Goal: Task Accomplishment & Management: Manage account settings

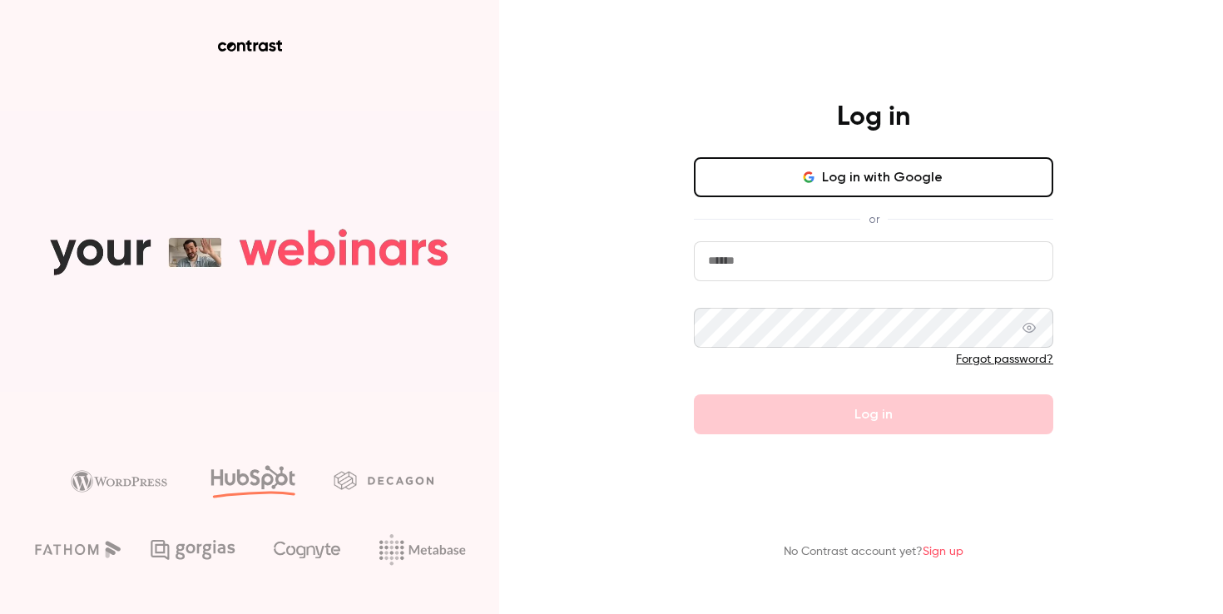
click at [887, 177] on button "Log in with Google" at bounding box center [873, 177] width 359 height 40
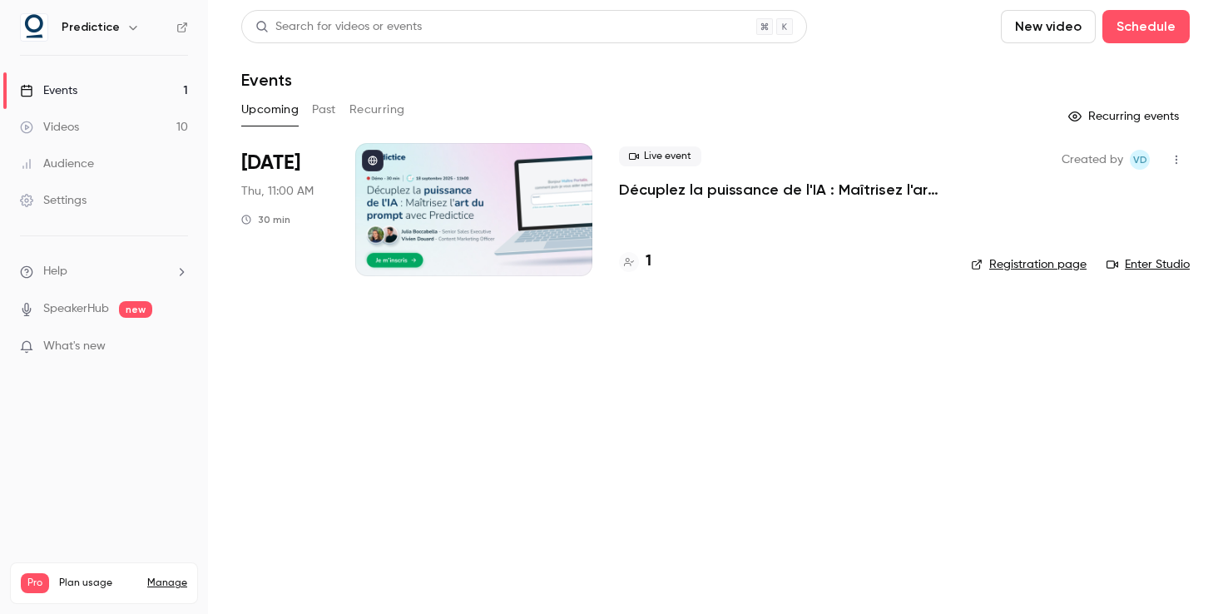
click at [324, 108] on button "Past" at bounding box center [324, 109] width 24 height 27
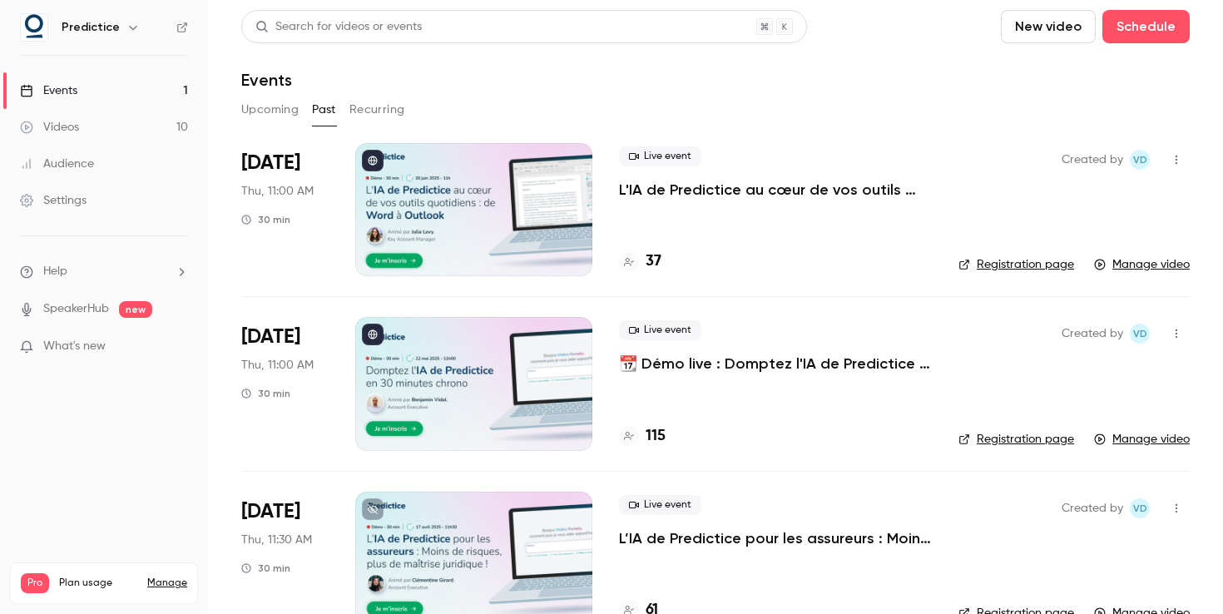
click at [288, 109] on button "Upcoming" at bounding box center [269, 109] width 57 height 27
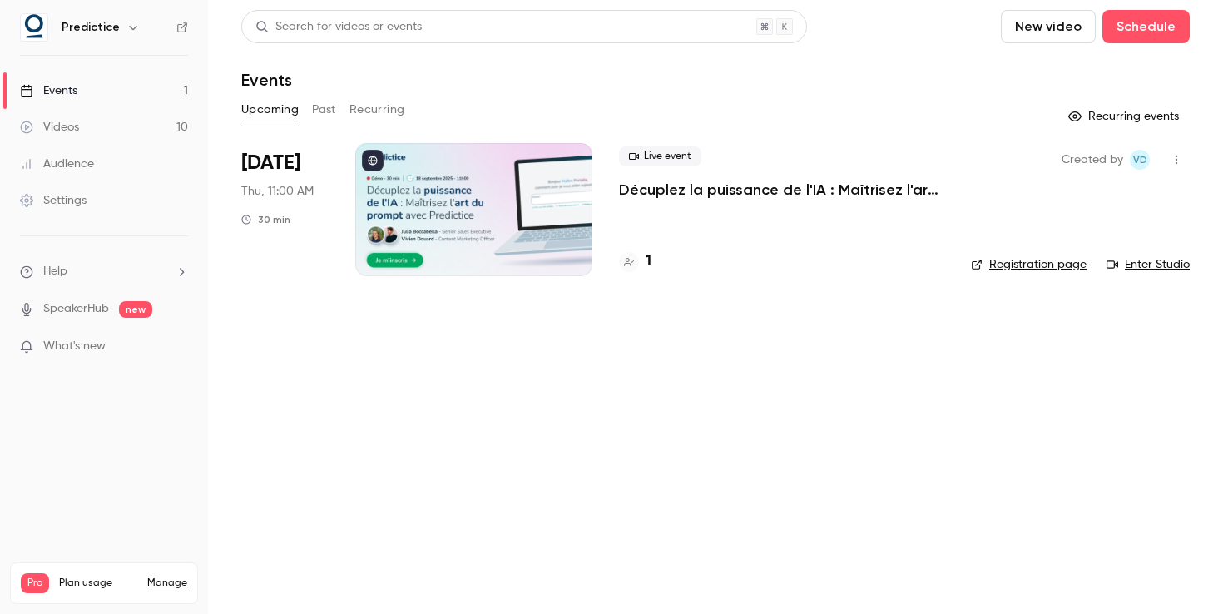
click at [72, 192] on div "Settings" at bounding box center [53, 200] width 67 height 17
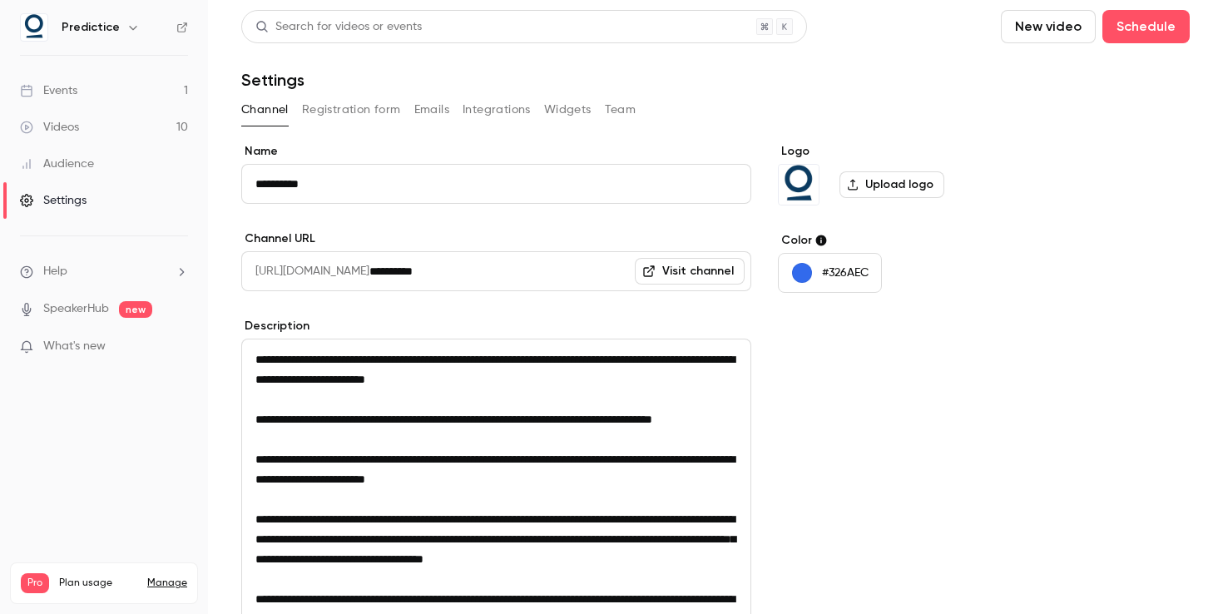
click at [97, 42] on nav "Predictice Events 1 Videos 10 Audience Settings Help SpeakerHub new What's new …" at bounding box center [104, 307] width 208 height 614
click at [113, 25] on h6 "Predictice" at bounding box center [91, 27] width 58 height 17
click at [58, 170] on div "Audience" at bounding box center [57, 164] width 74 height 17
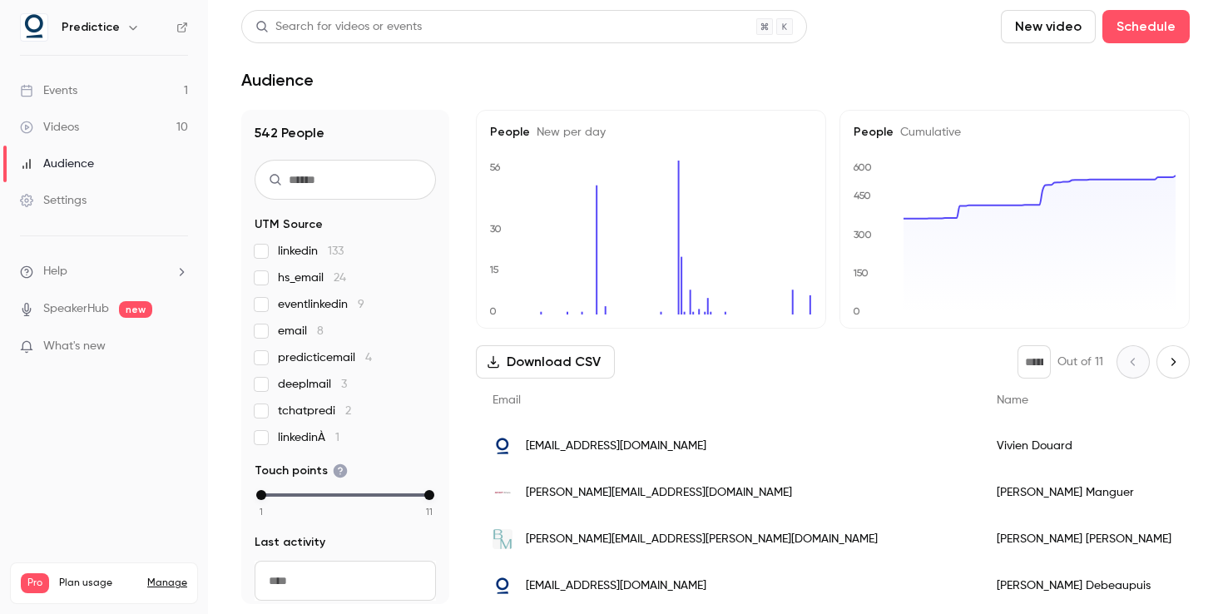
click at [67, 197] on div "Settings" at bounding box center [53, 200] width 67 height 17
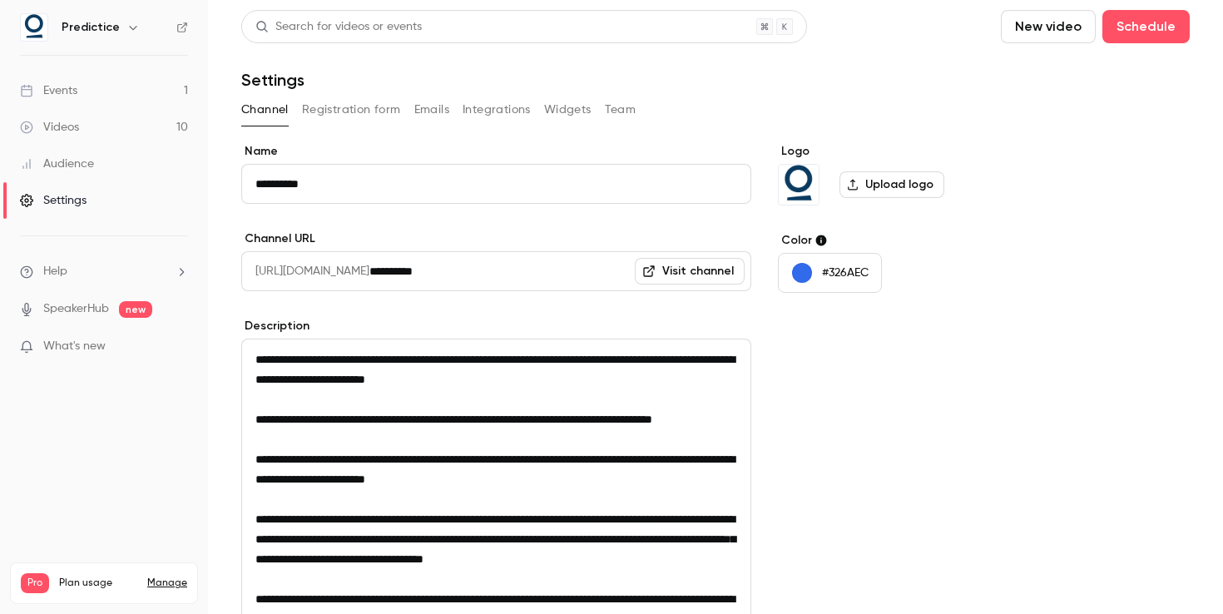
click at [81, 149] on link "Audience" at bounding box center [104, 164] width 208 height 37
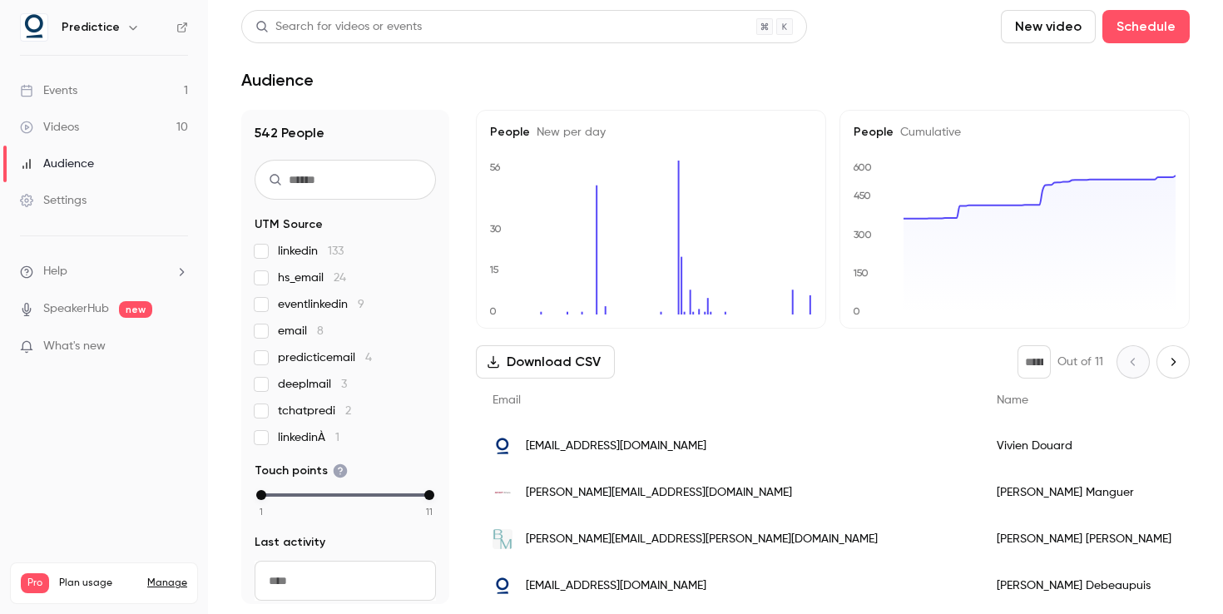
click at [81, 123] on link "Videos 10" at bounding box center [104, 127] width 208 height 37
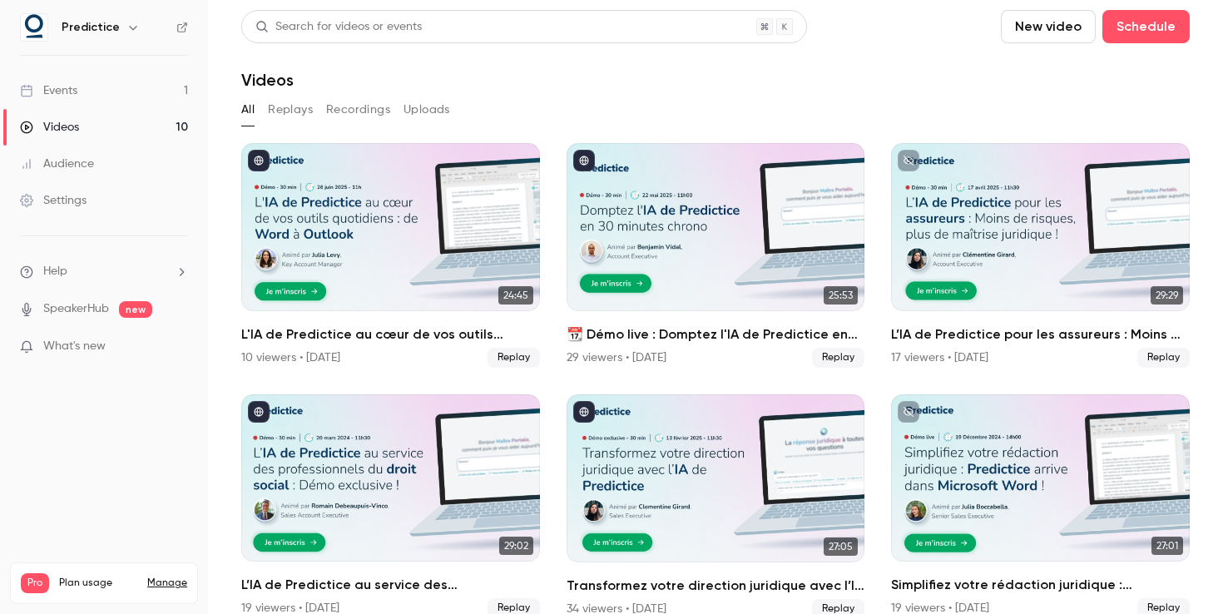
click at [83, 96] on link "Events 1" at bounding box center [104, 90] width 208 height 37
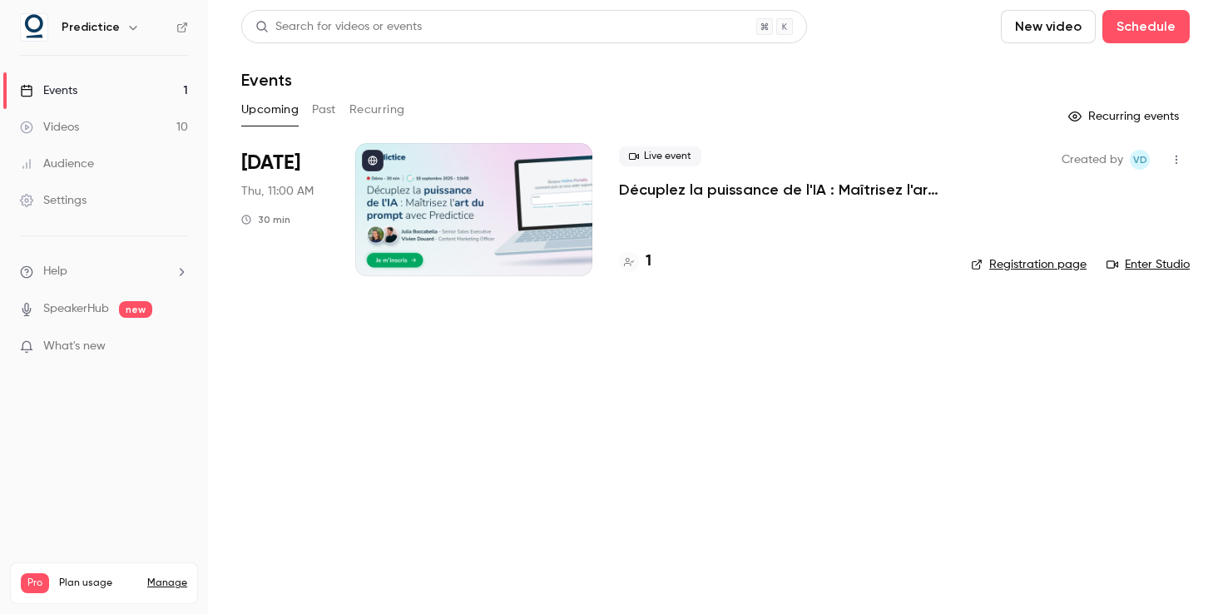
click at [64, 260] on ul "Help SpeakerHub new What's new" at bounding box center [104, 310] width 208 height 149
click at [65, 274] on span "Help" at bounding box center [55, 271] width 24 height 17
click at [72, 306] on div at bounding box center [611, 307] width 1223 height 614
click at [89, 576] on span "Plan usage" at bounding box center [98, 582] width 78 height 13
click at [178, 576] on link "Manage" at bounding box center [167, 582] width 40 height 13
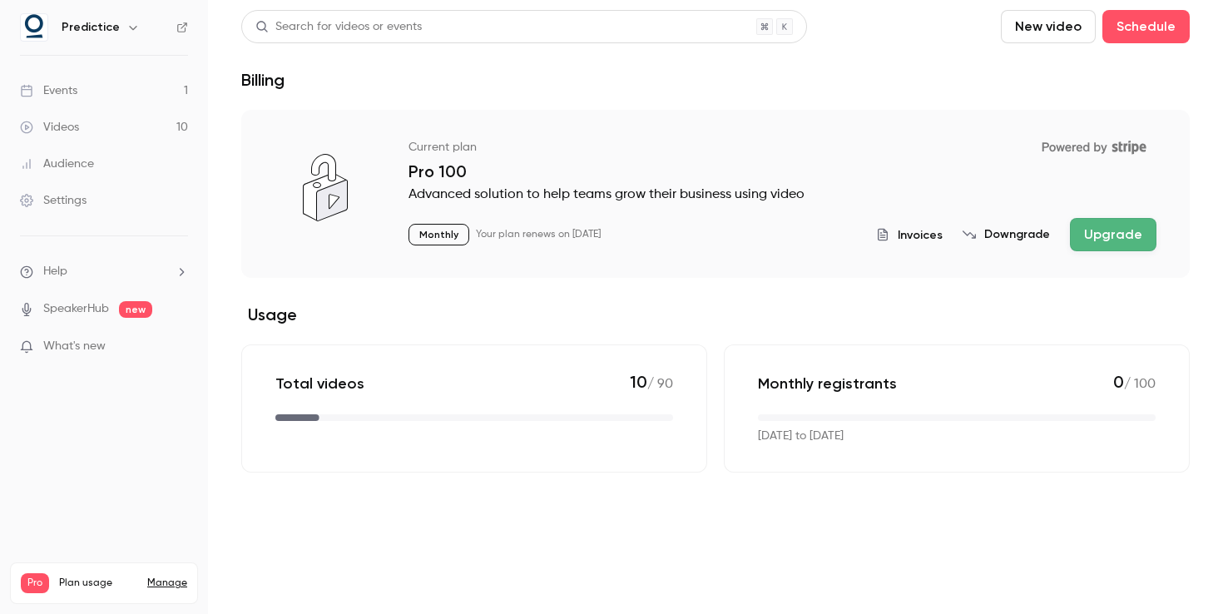
click at [96, 346] on span "What's new" at bounding box center [74, 346] width 62 height 17
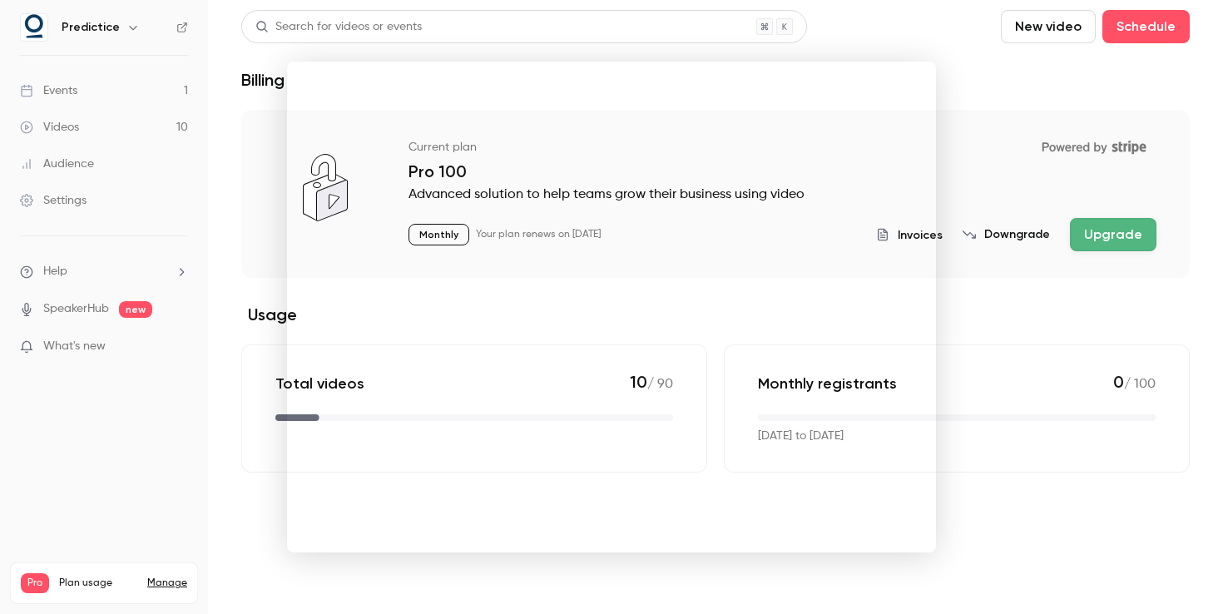
click at [196, 368] on div at bounding box center [611, 307] width 1223 height 614
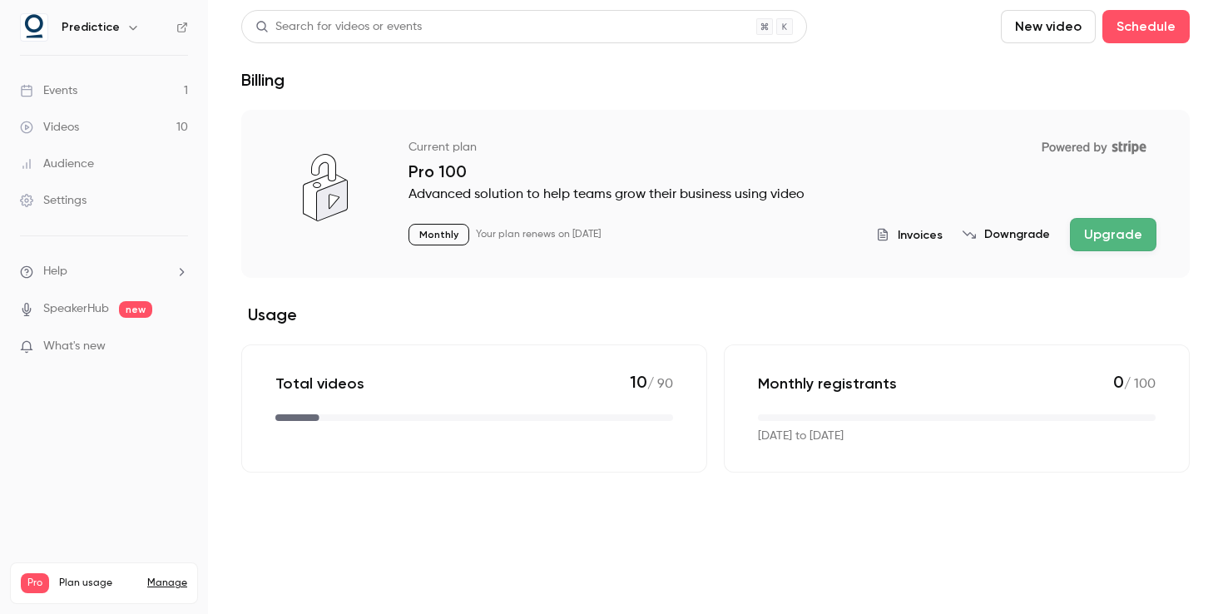
click at [56, 166] on div "Audience" at bounding box center [57, 164] width 74 height 17
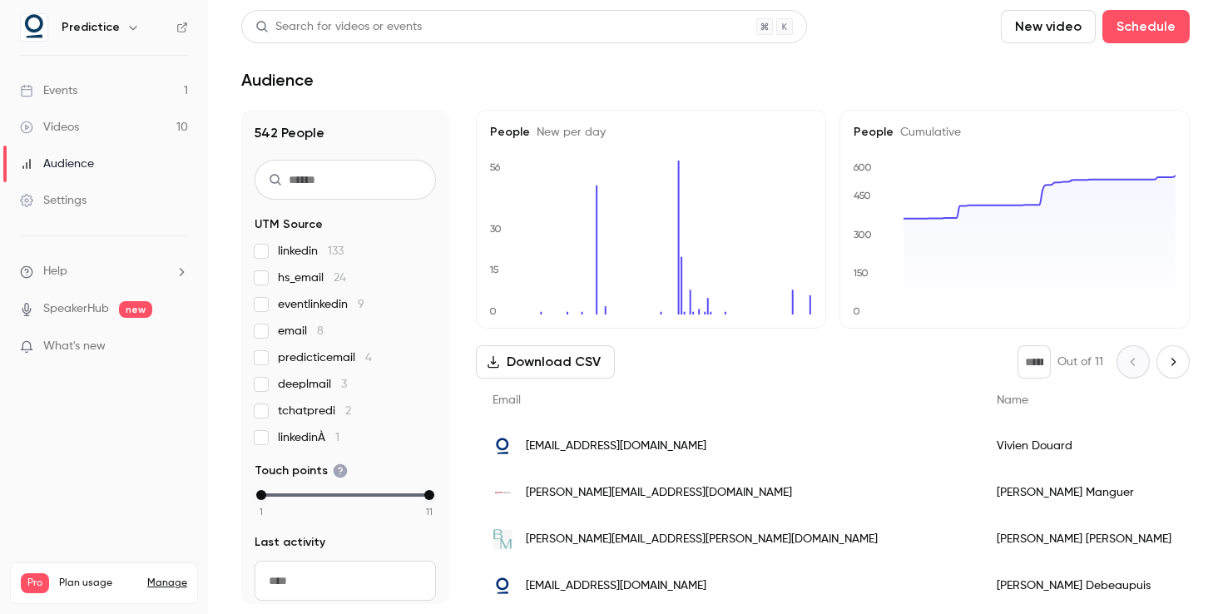
click at [68, 123] on div "Videos" at bounding box center [49, 127] width 59 height 17
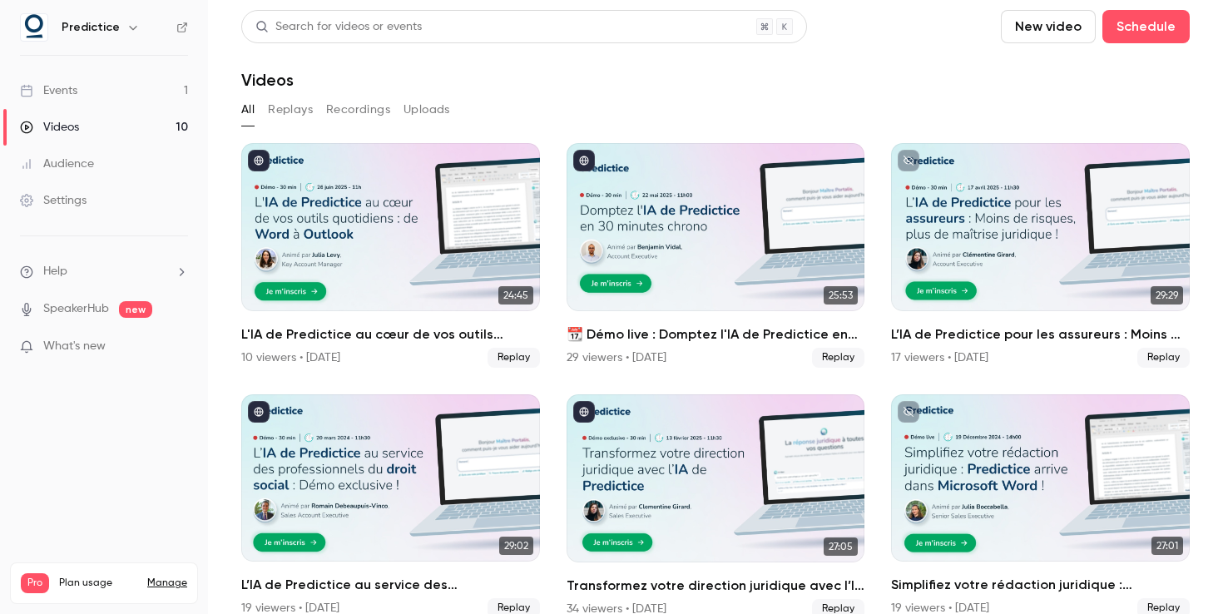
click at [91, 82] on link "Events 1" at bounding box center [104, 90] width 208 height 37
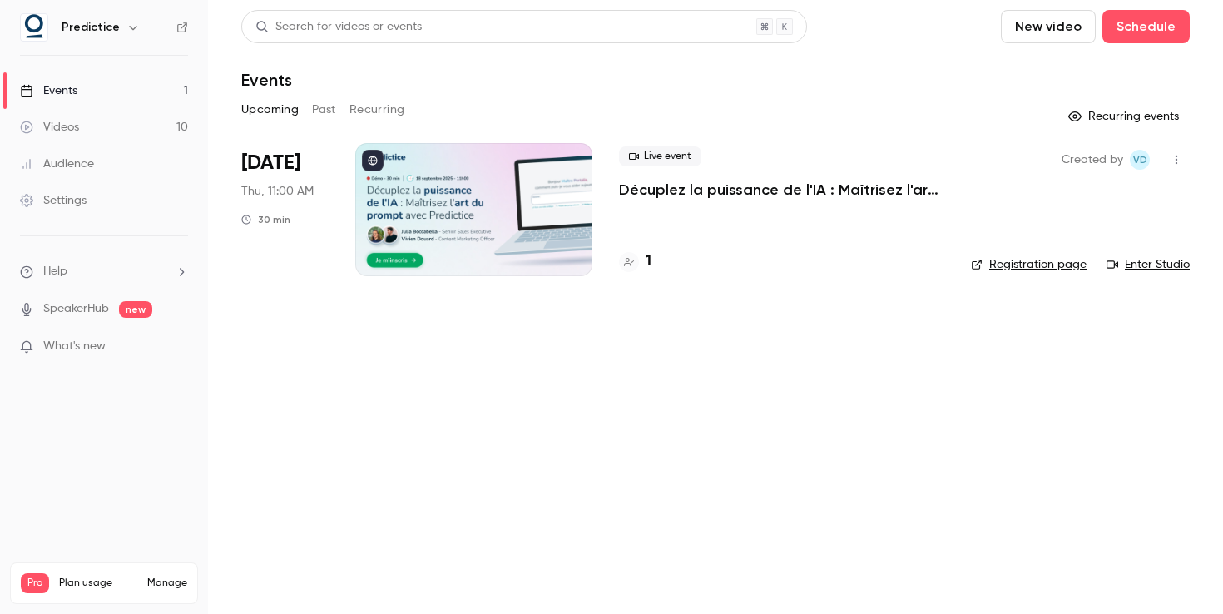
click at [126, 21] on icon "button" at bounding box center [132, 27] width 13 height 13
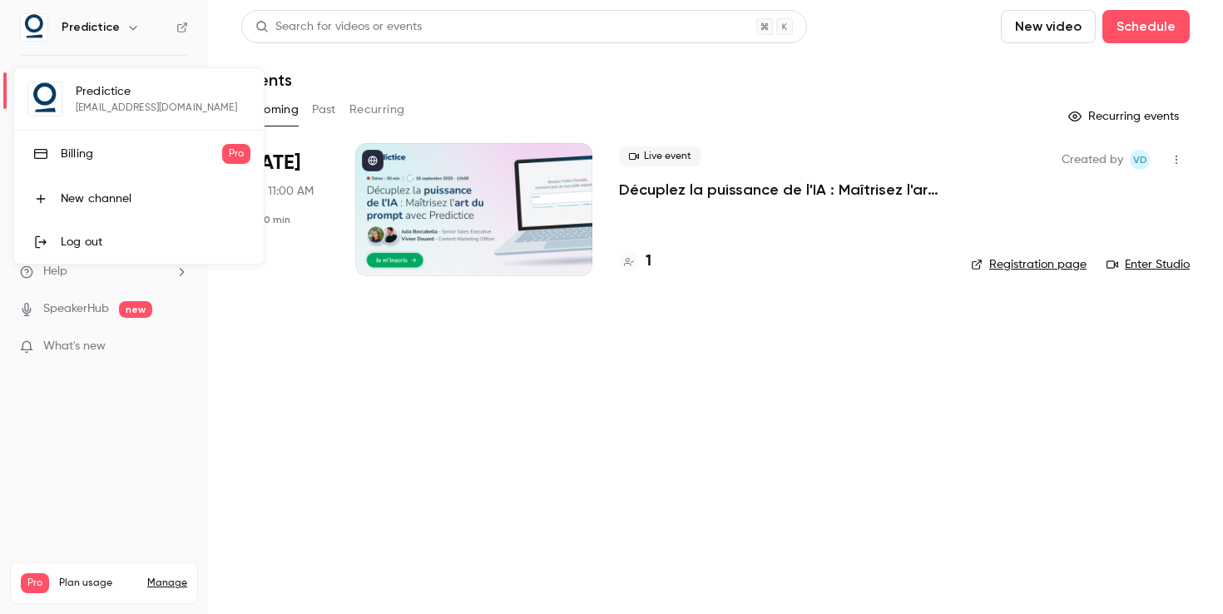
click at [113, 105] on div "Predictice [EMAIL_ADDRESS][DOMAIN_NAME] Billing Pro New channel Log out" at bounding box center [138, 165] width 249 height 195
click at [42, 102] on div "Predictice [EMAIL_ADDRESS][DOMAIN_NAME] Billing Pro New channel Log out" at bounding box center [138, 165] width 249 height 195
click at [180, 30] on div at bounding box center [611, 307] width 1223 height 614
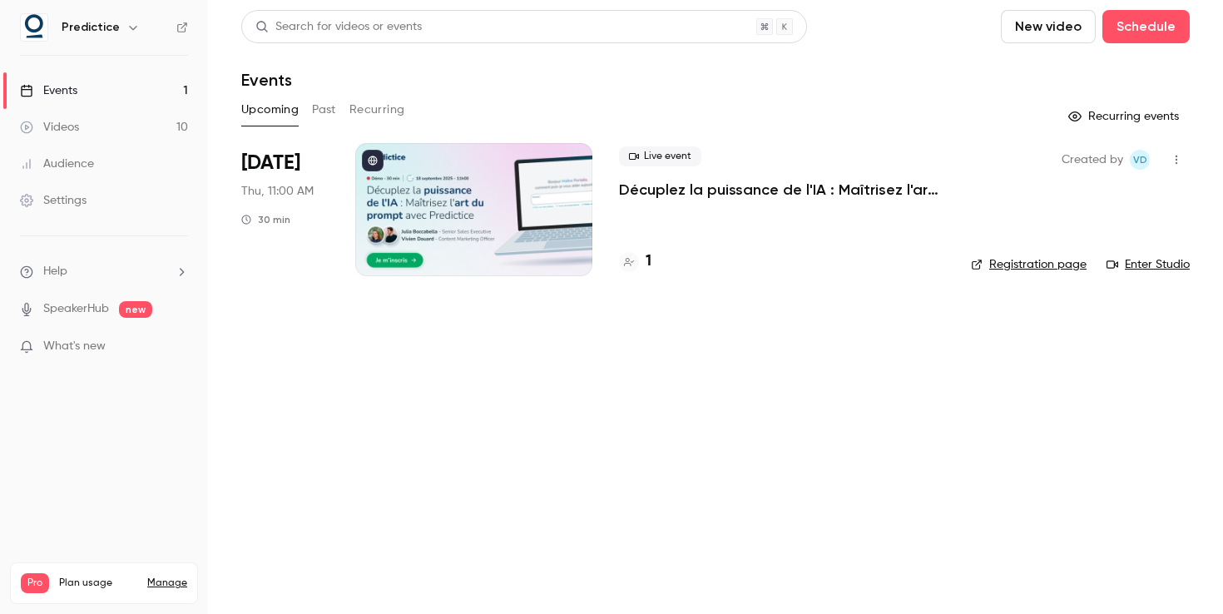
click at [76, 576] on span "Plan usage" at bounding box center [98, 582] width 78 height 13
click at [42, 573] on span "Pro" at bounding box center [35, 583] width 28 height 20
click at [75, 576] on span "Plan usage" at bounding box center [98, 582] width 78 height 13
click at [166, 576] on link "Manage" at bounding box center [167, 582] width 40 height 13
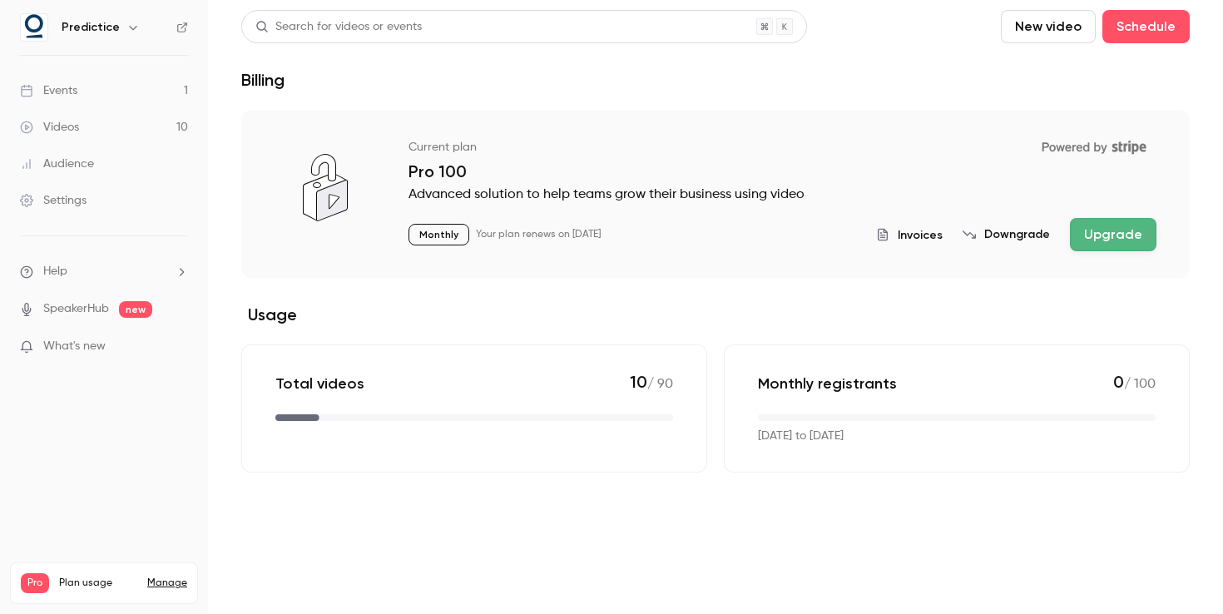
click at [916, 235] on span "Invoices" at bounding box center [919, 234] width 45 height 17
